Goal: Task Accomplishment & Management: Manage account settings

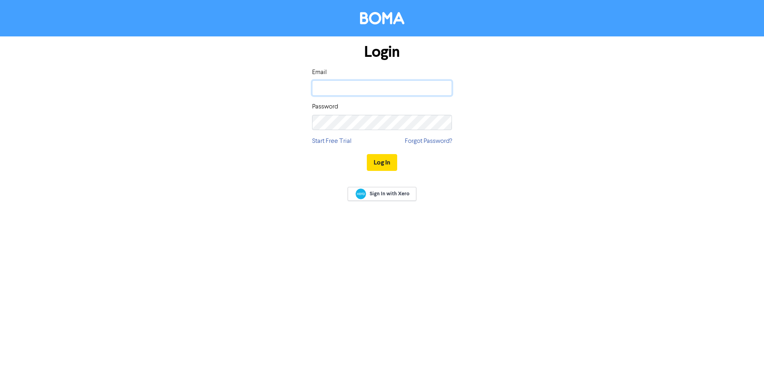
type input "[EMAIL_ADDRESS][DOMAIN_NAME]"
click at [382, 164] on button "Log In" at bounding box center [382, 162] width 30 height 17
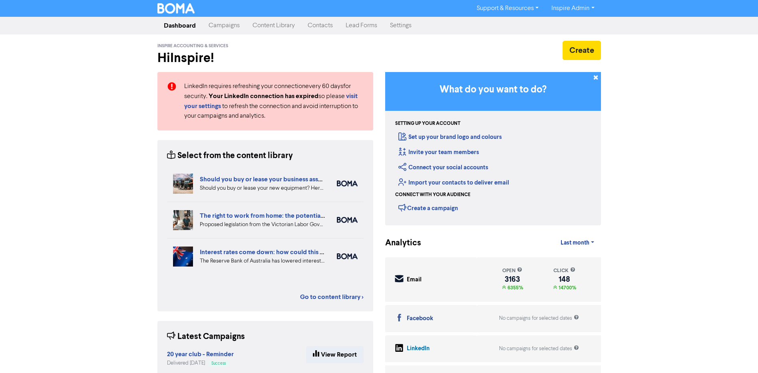
click at [220, 26] on link "Campaigns" at bounding box center [224, 26] width 44 height 16
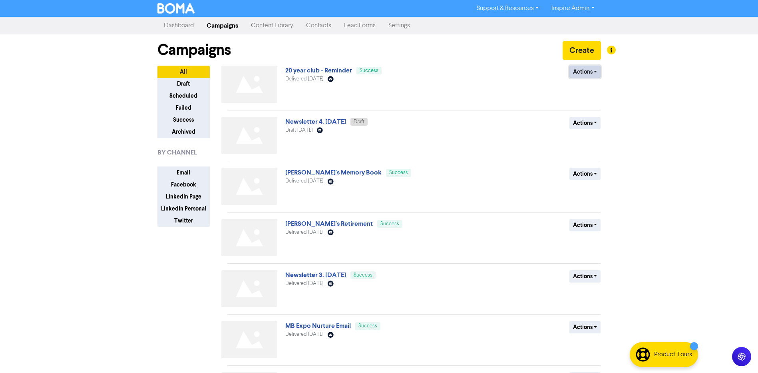
click at [592, 73] on button "Actions" at bounding box center [586, 72] width 32 height 12
click at [591, 86] on button "Duplicate" at bounding box center [601, 88] width 63 height 13
click at [575, 72] on button "Actions" at bounding box center [586, 72] width 32 height 12
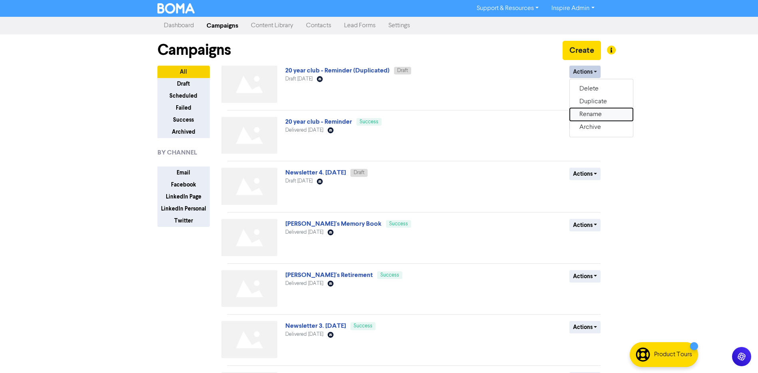
click at [587, 114] on button "Rename" at bounding box center [601, 114] width 63 height 13
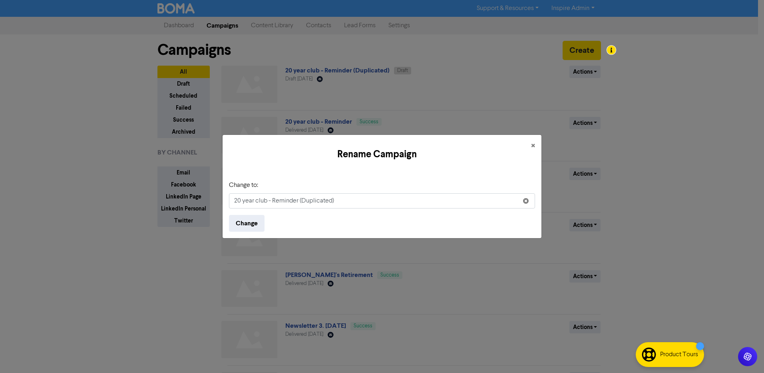
drag, startPoint x: 333, startPoint y: 201, endPoint x: 274, endPoint y: 198, distance: 58.8
click at [274, 198] on input "20 year club - Reminder (Duplicated)" at bounding box center [382, 200] width 306 height 15
type input "20 year club - Cancellation"
click at [257, 224] on button "Change" at bounding box center [247, 223] width 36 height 17
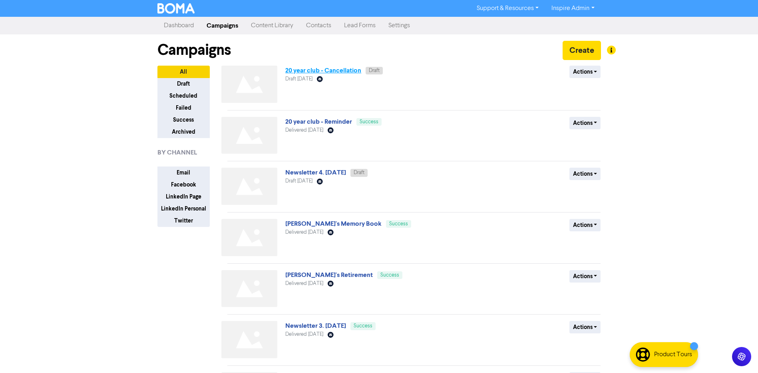
click at [337, 71] on link "20 year club - Cancellation" at bounding box center [323, 70] width 76 height 8
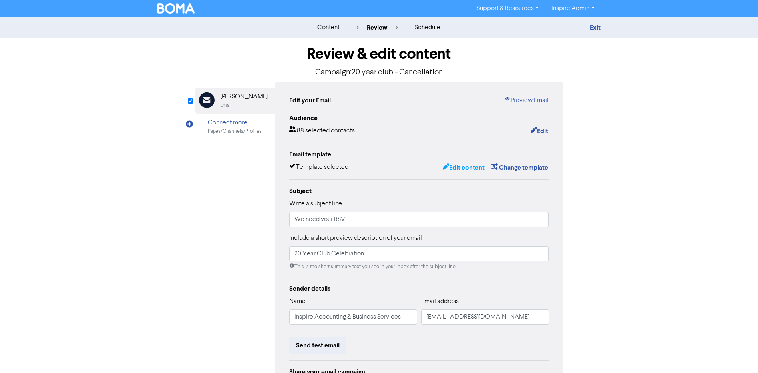
click at [477, 169] on button "Edit content" at bounding box center [464, 167] width 43 height 10
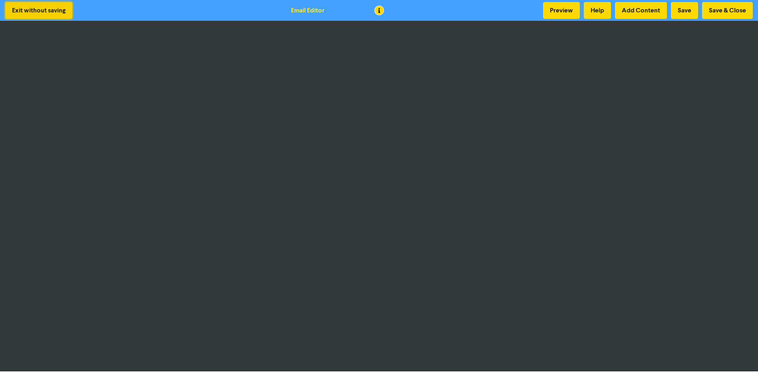
click at [56, 13] on button "Exit without saving" at bounding box center [38, 10] width 67 height 17
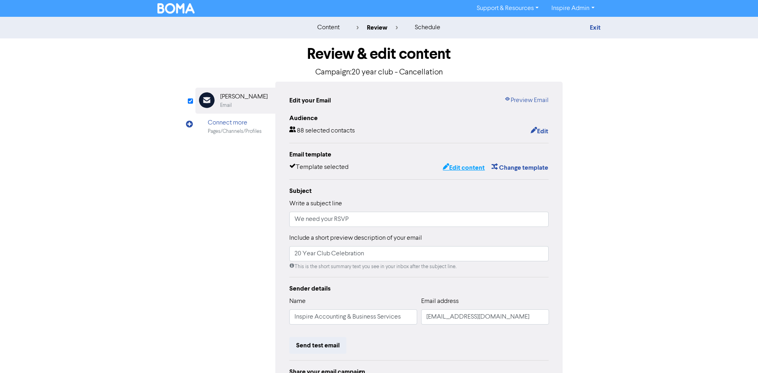
click at [461, 168] on button "Edit content" at bounding box center [464, 167] width 43 height 10
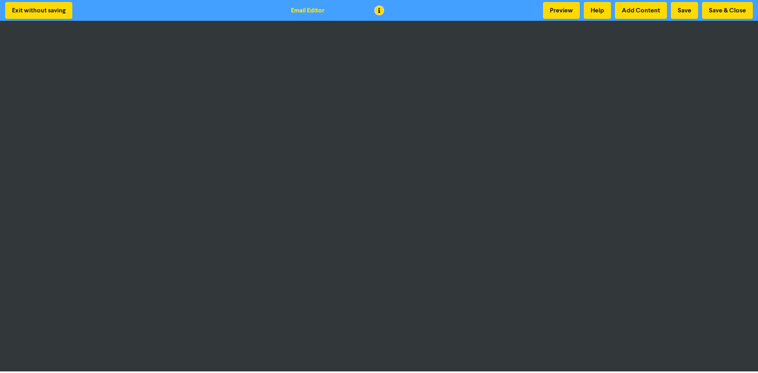
scroll to position [1, 0]
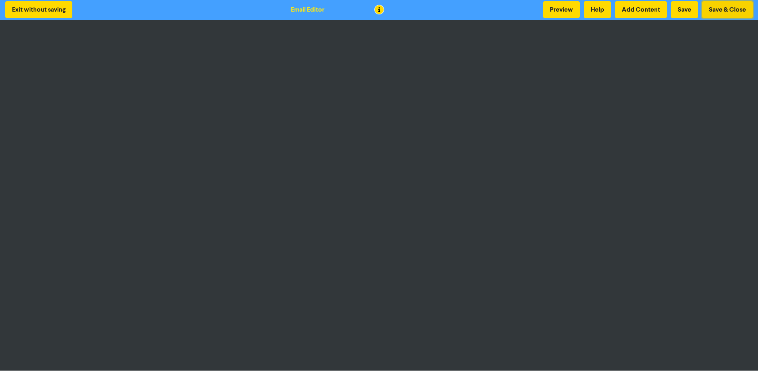
click at [729, 9] on button "Save & Close" at bounding box center [728, 9] width 51 height 17
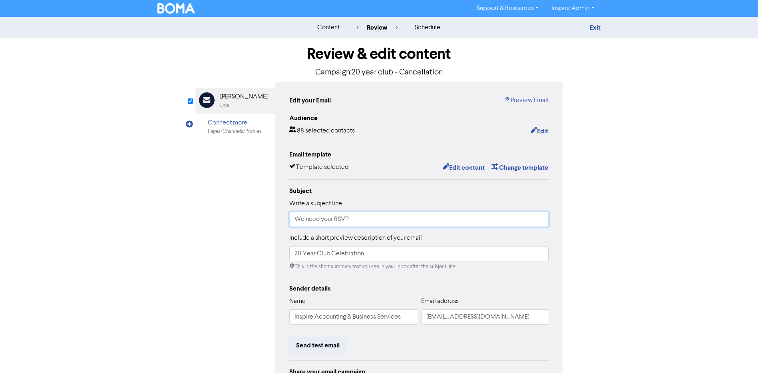
drag, startPoint x: 351, startPoint y: 219, endPoint x: 291, endPoint y: 219, distance: 59.2
click at [291, 219] on input "We need your RSVP" at bounding box center [419, 219] width 260 height 15
paste input "Important Update: Cancellation of 20-Year Club Event"
type input "Important Update: Cancellation of 20-Year Club Event"
drag, startPoint x: 371, startPoint y: 255, endPoint x: 332, endPoint y: 254, distance: 38.8
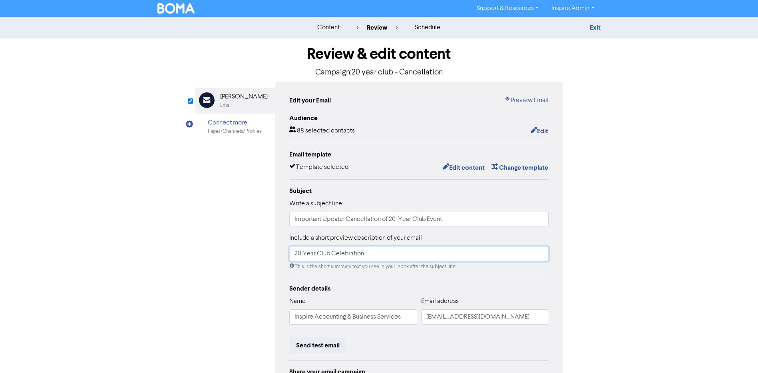
click at [332, 254] on input "20 Year Club Celebration" at bounding box center [419, 253] width 260 height 15
type input "20 Year Club"
click at [465, 358] on div "Sender details Name Inspire Accounting & Business Services Email address [EMAIL…" at bounding box center [419, 345] width 260 height 124
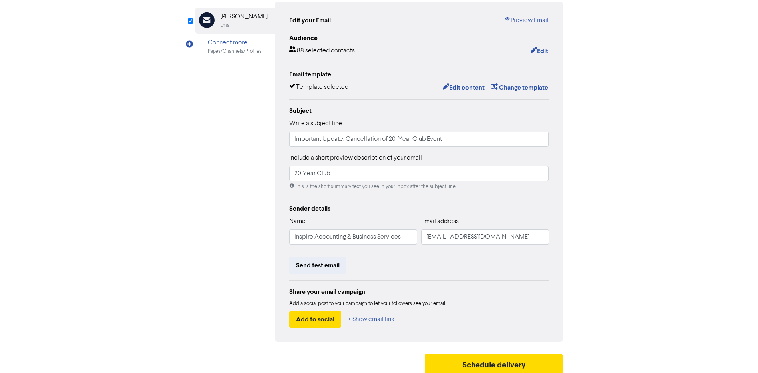
scroll to position [86, 0]
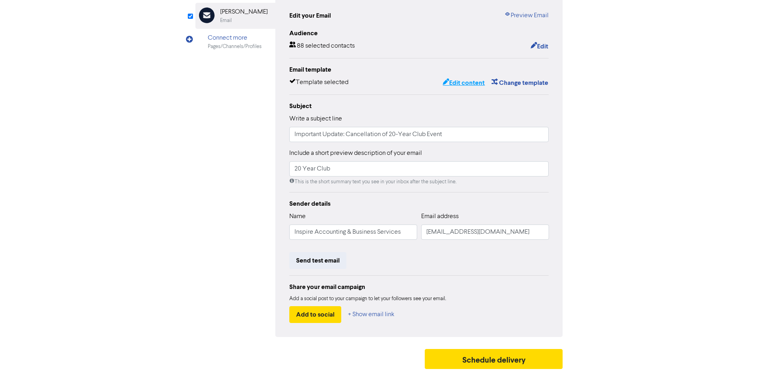
click at [466, 81] on button "Edit content" at bounding box center [464, 83] width 43 height 10
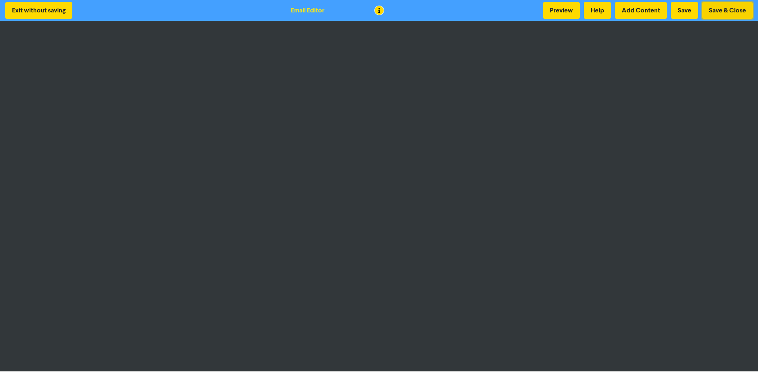
click at [724, 14] on button "Save & Close" at bounding box center [728, 10] width 51 height 17
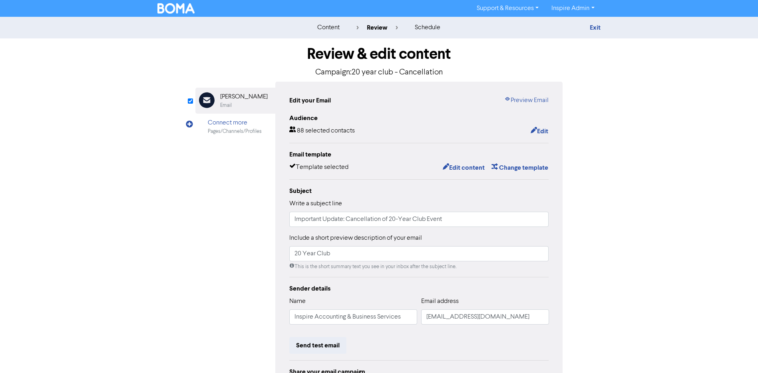
scroll to position [86, 0]
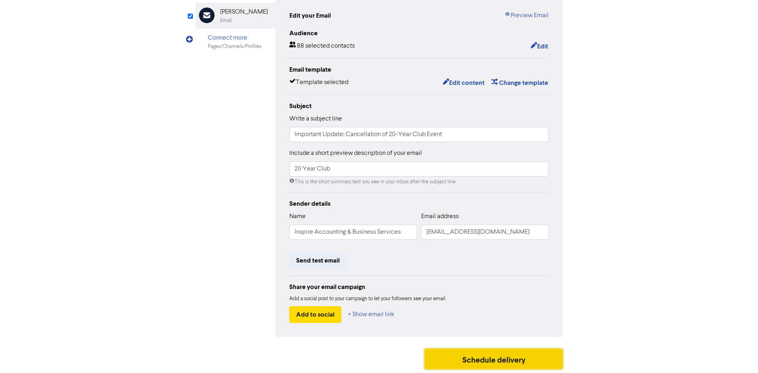
click at [486, 359] on button "Schedule delivery" at bounding box center [494, 359] width 138 height 20
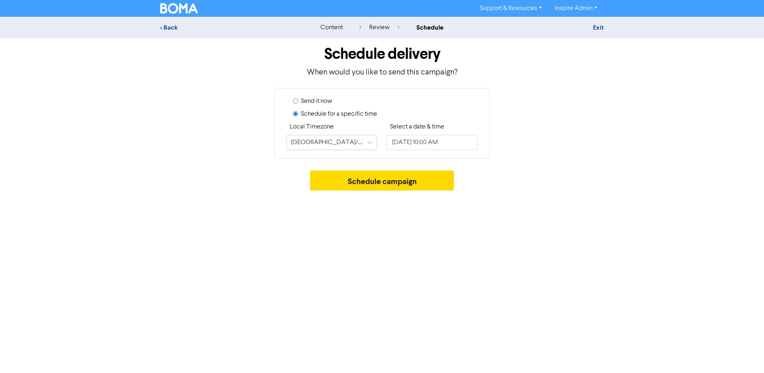
click at [324, 104] on label "Send it now" at bounding box center [316, 101] width 31 height 10
click at [298, 104] on input "Send it now" at bounding box center [295, 100] width 5 height 5
radio input "true"
radio input "false"
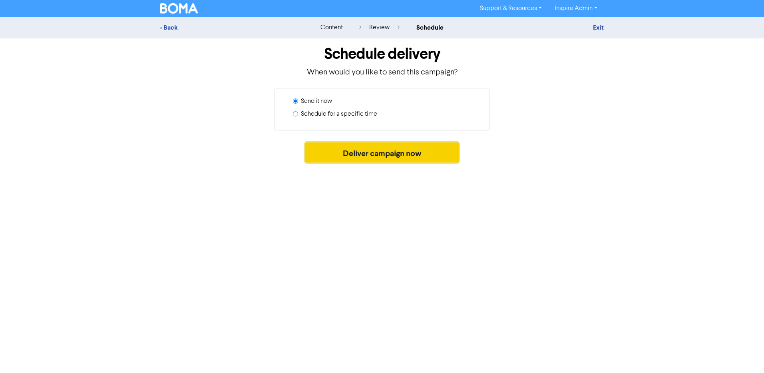
click at [350, 154] on button "Deliver campaign now" at bounding box center [382, 152] width 154 height 20
